Goal: Transaction & Acquisition: Purchase product/service

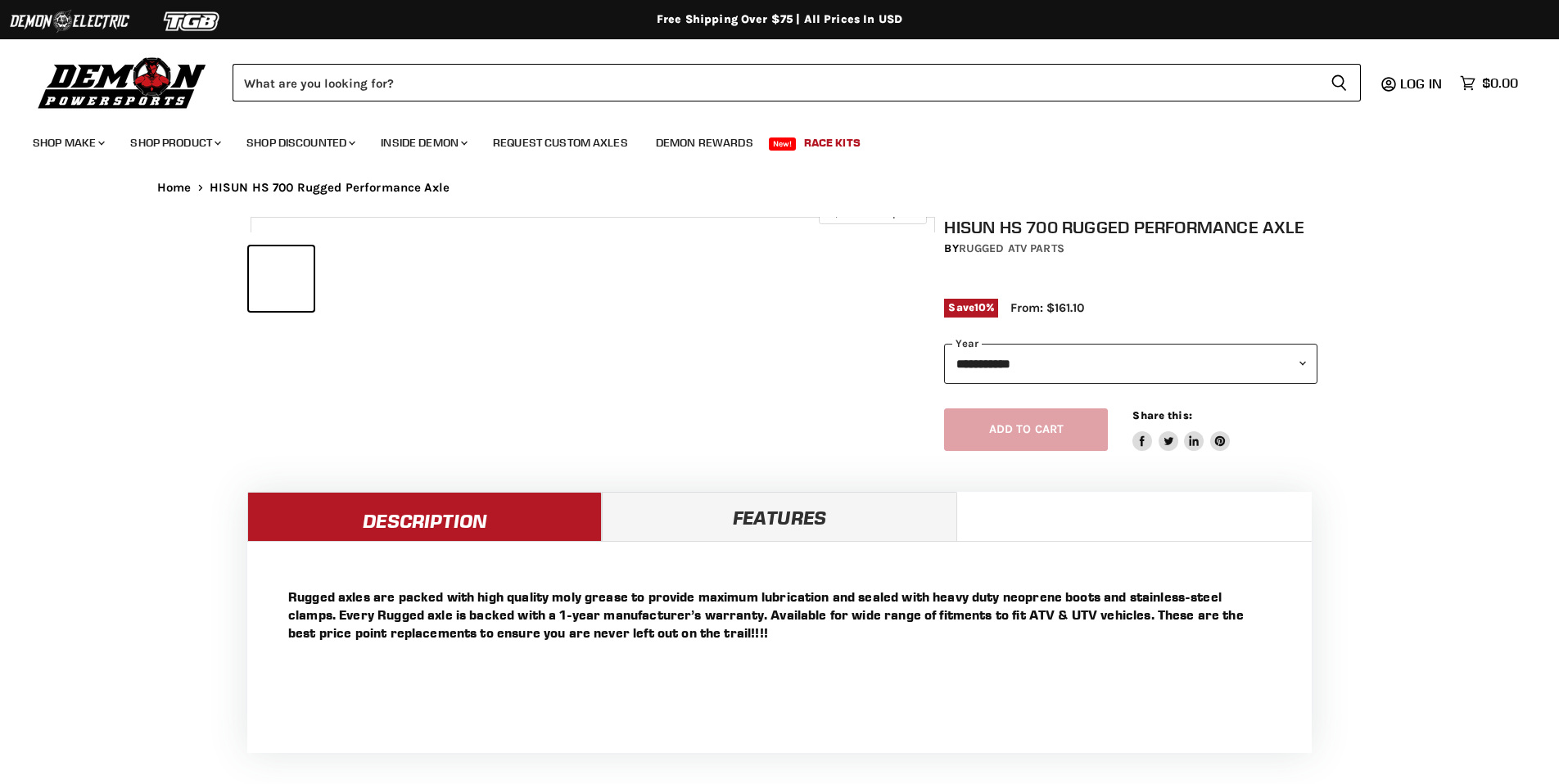
select select "******"
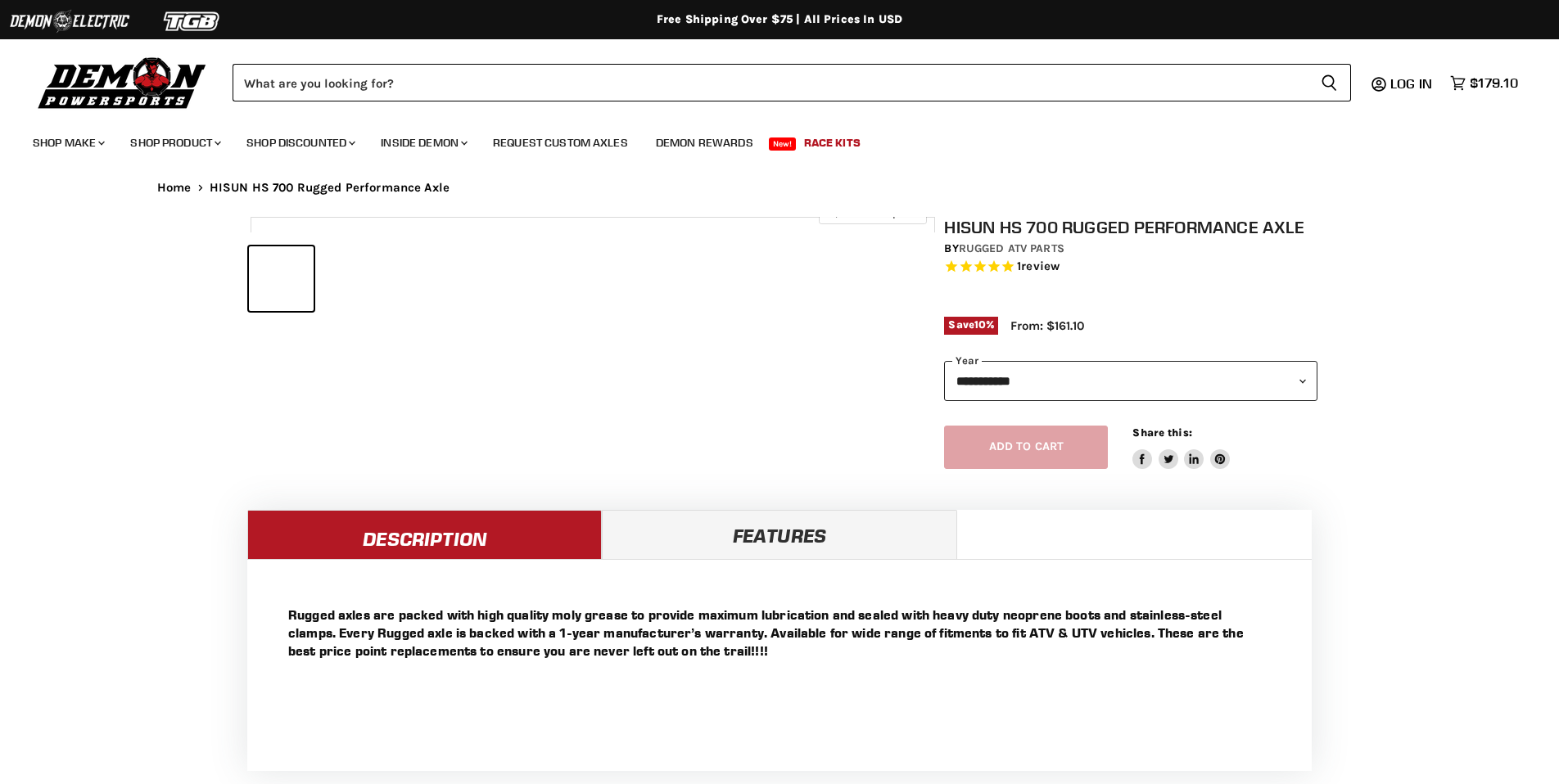
select select "******"
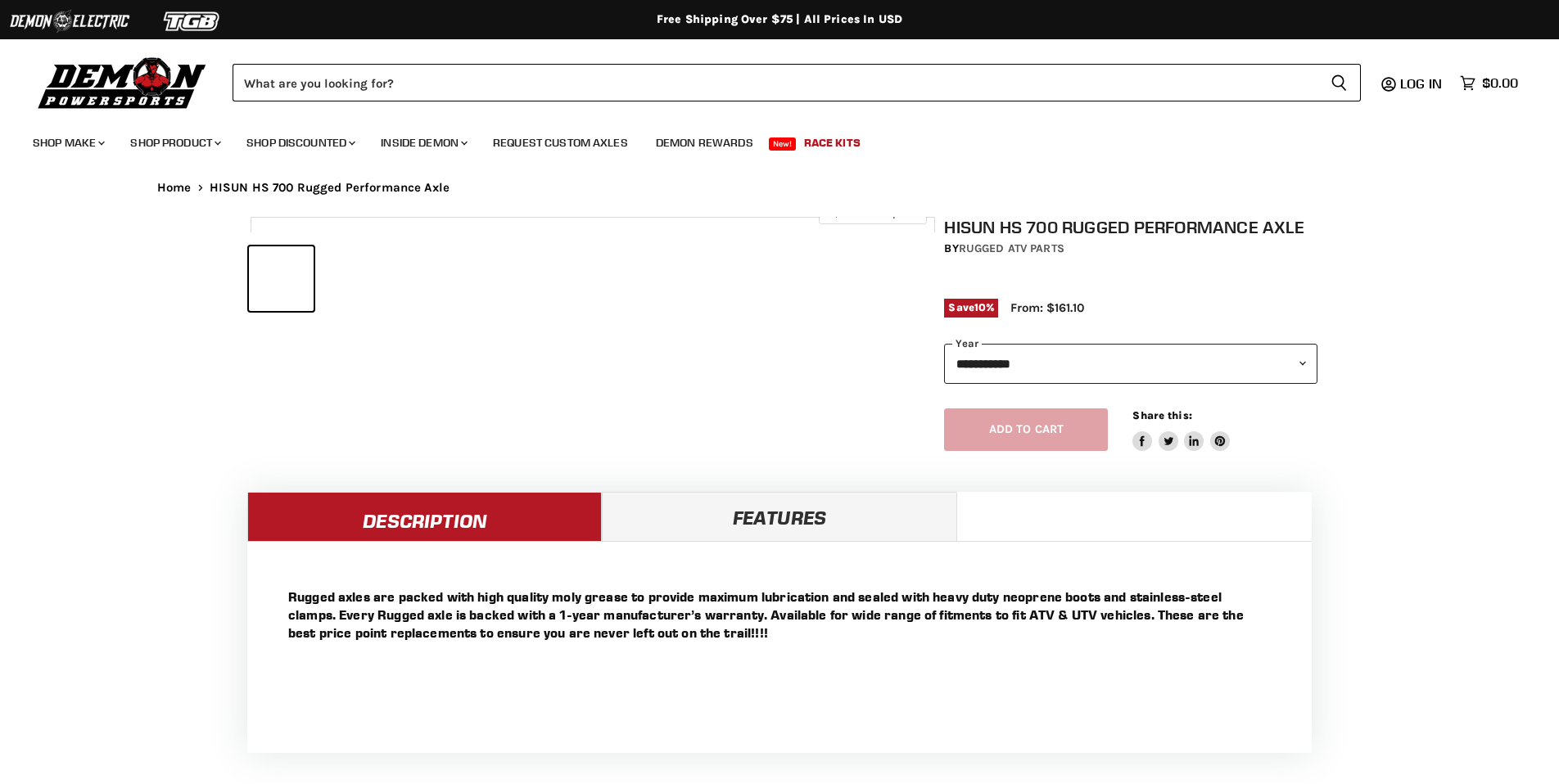
select select "******"
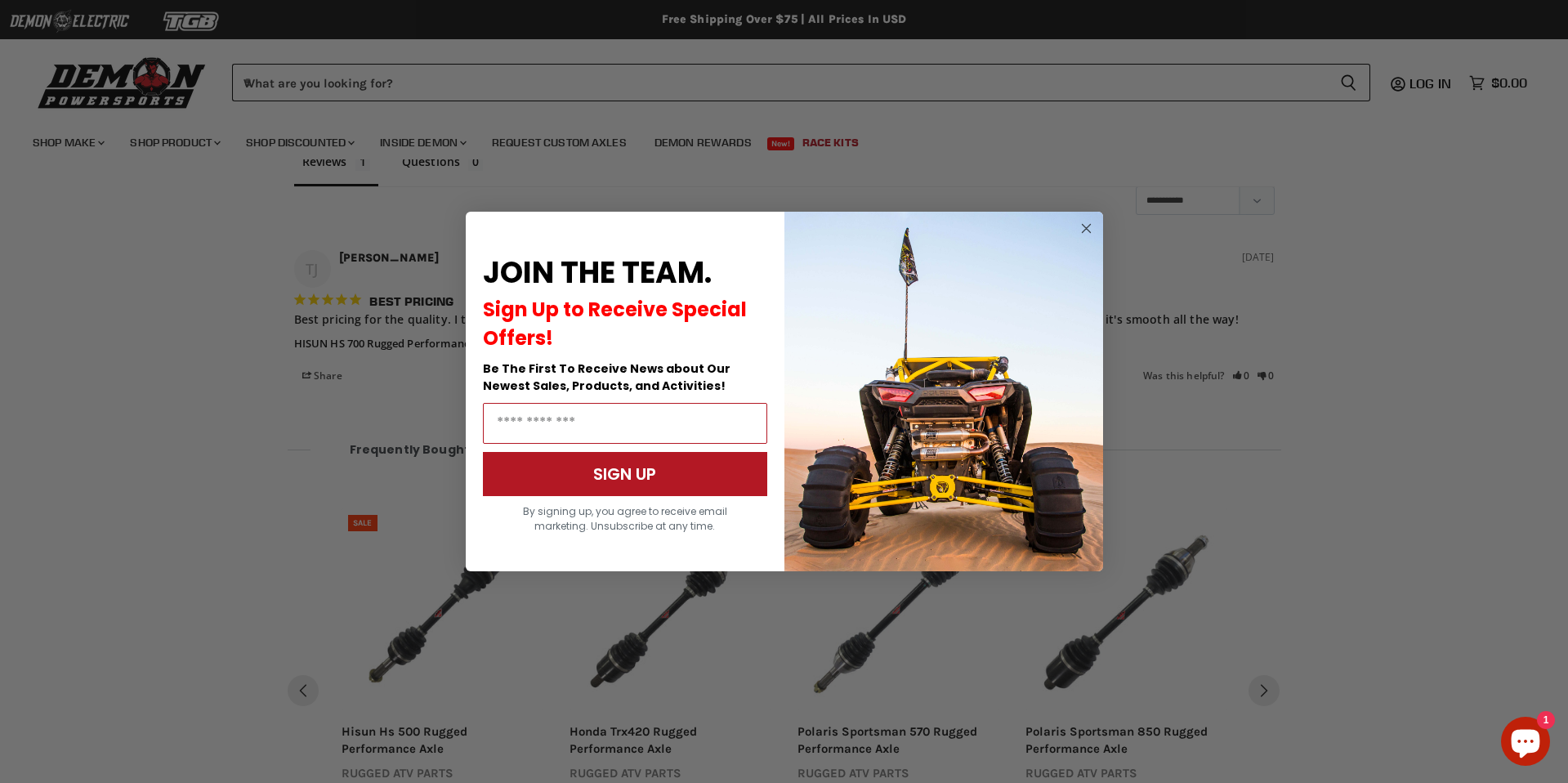
scroll to position [1302, 0]
